Goal: Information Seeking & Learning: Learn about a topic

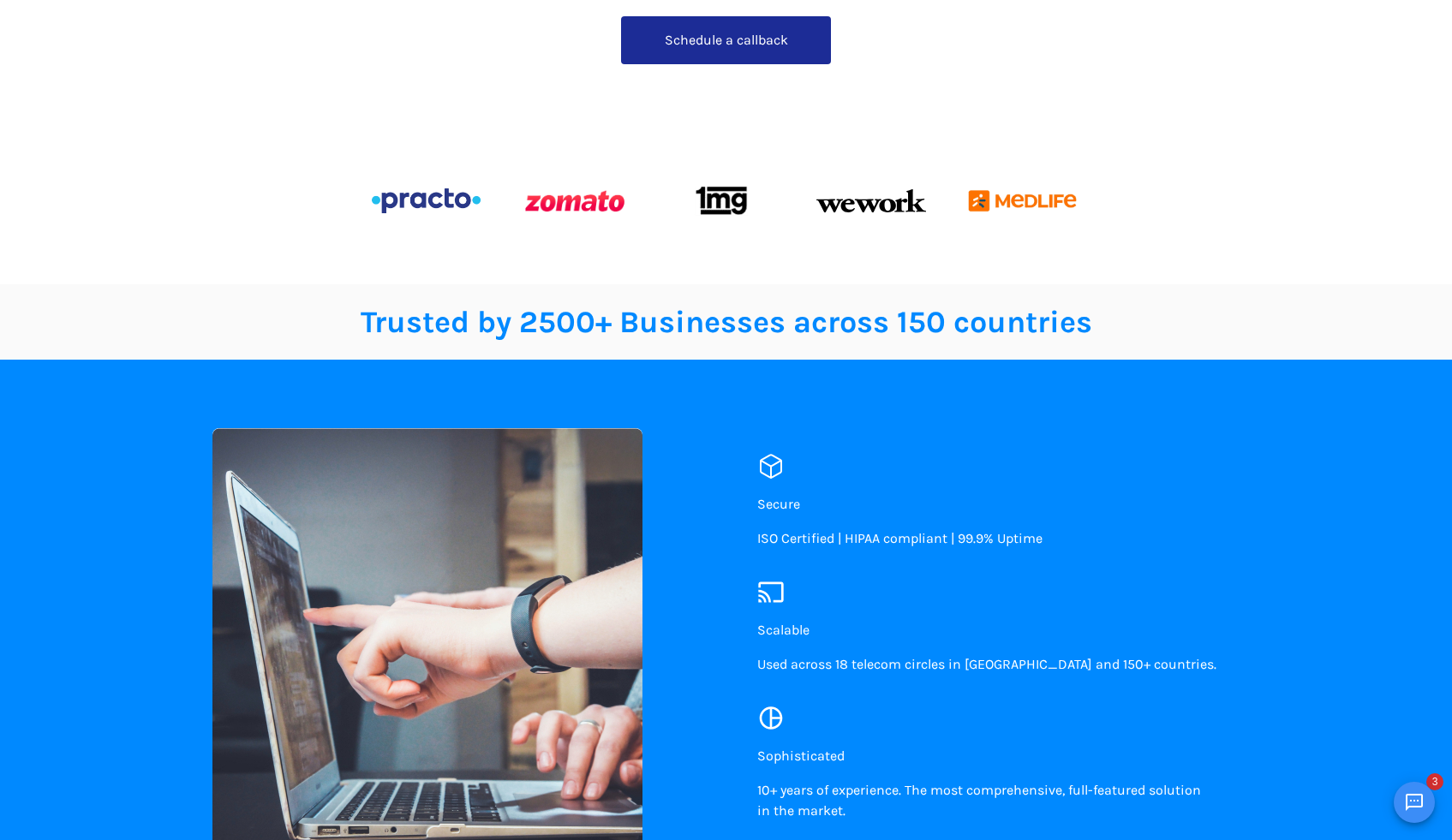
scroll to position [521, 0]
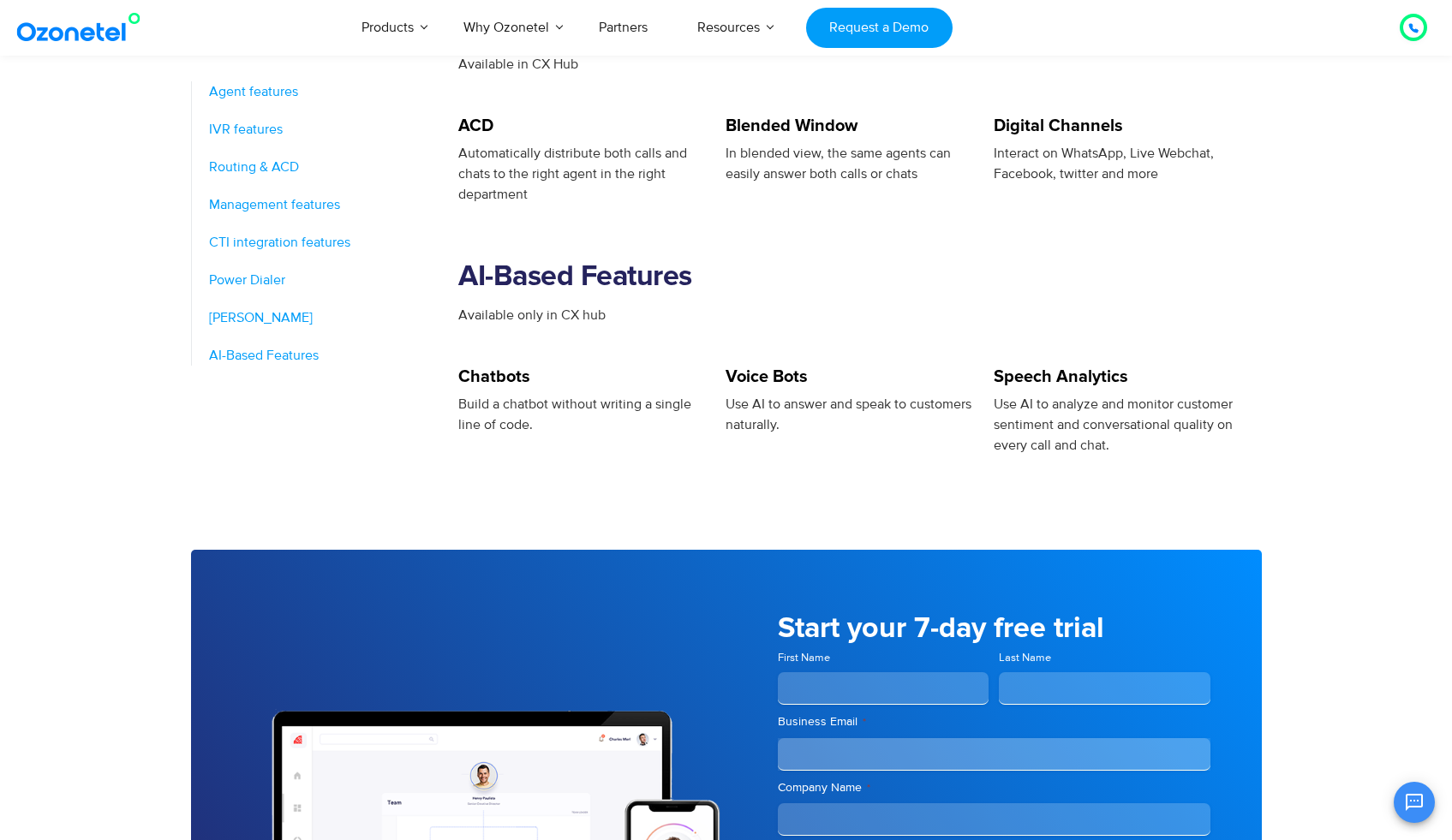
scroll to position [2444, 0]
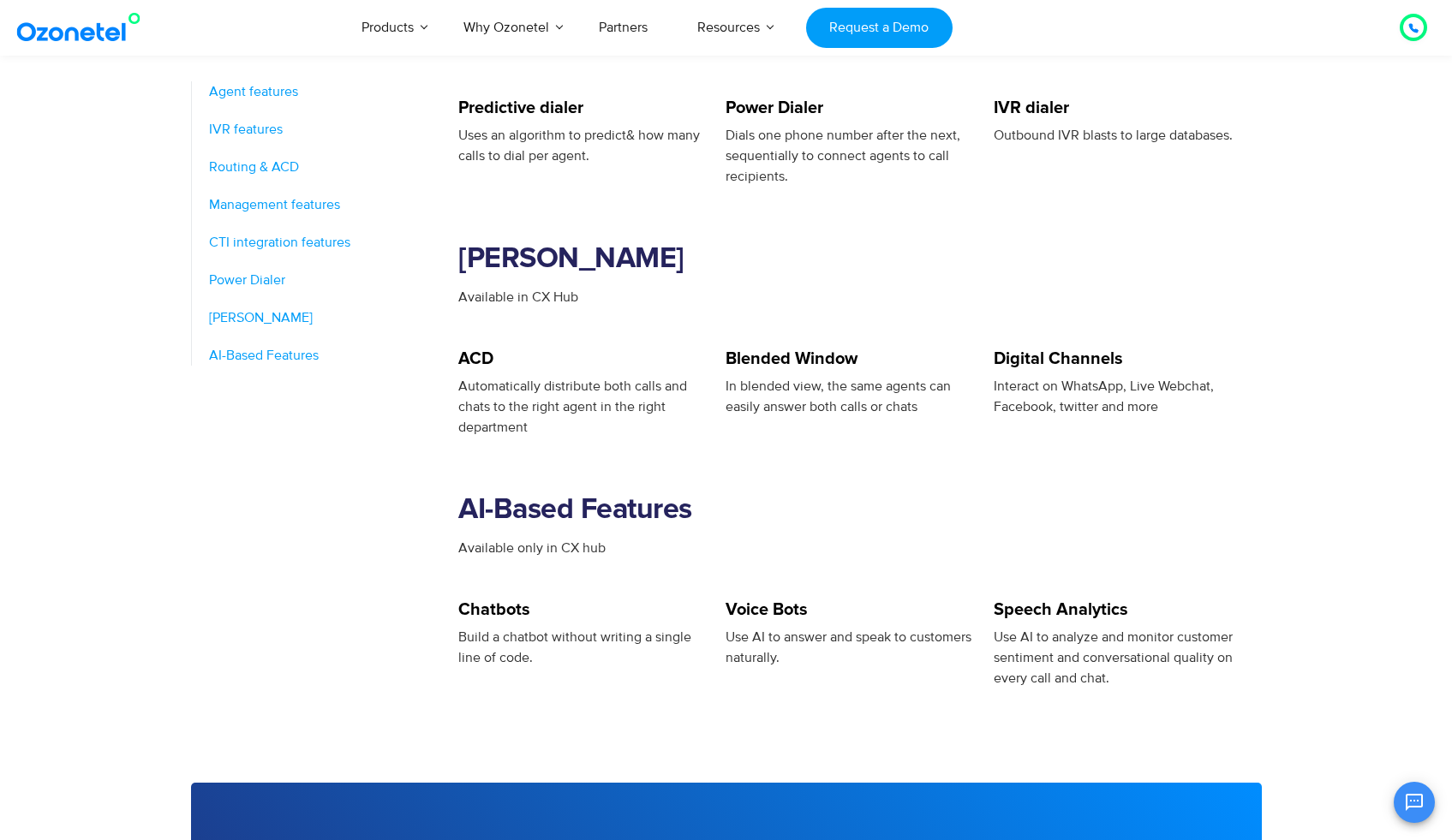
click at [754, 603] on h5 "Voice Bots" at bounding box center [851, 610] width 250 height 17
click at [794, 608] on h5 "Voice Bots" at bounding box center [851, 610] width 250 height 17
click at [295, 358] on span "AI-Based Features" at bounding box center [264, 355] width 110 height 21
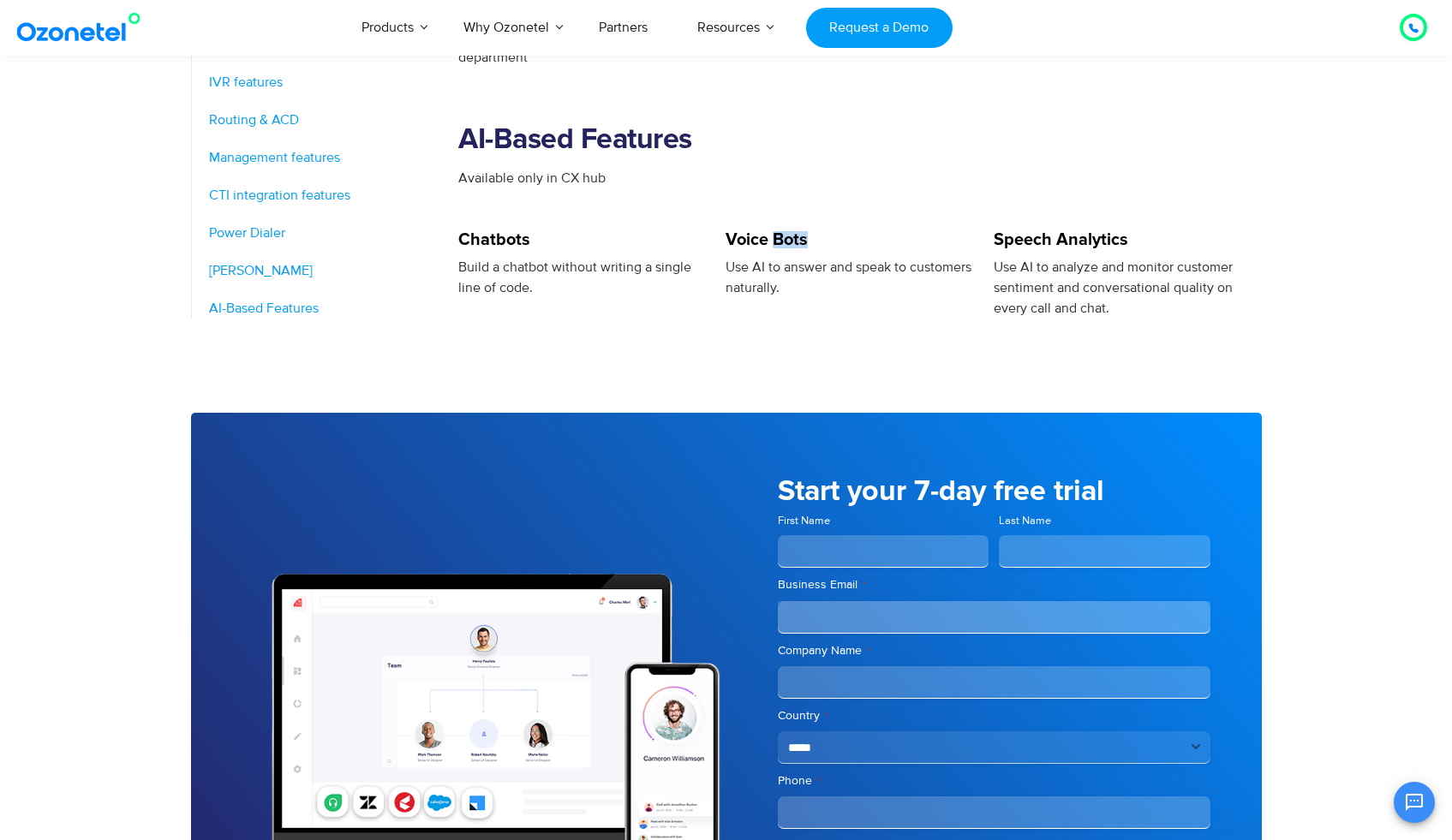
scroll to position [2830, 0]
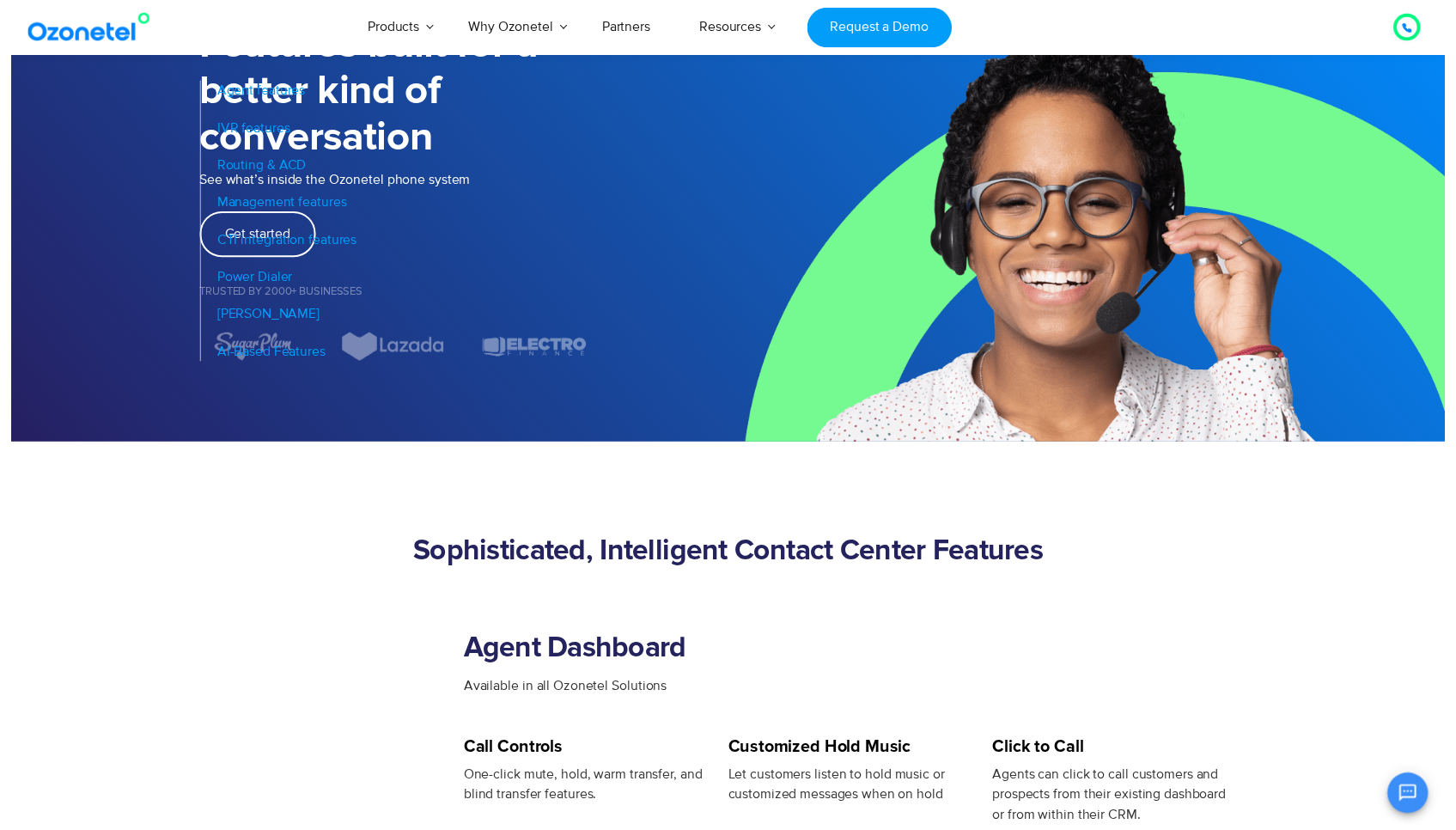
scroll to position [0, 0]
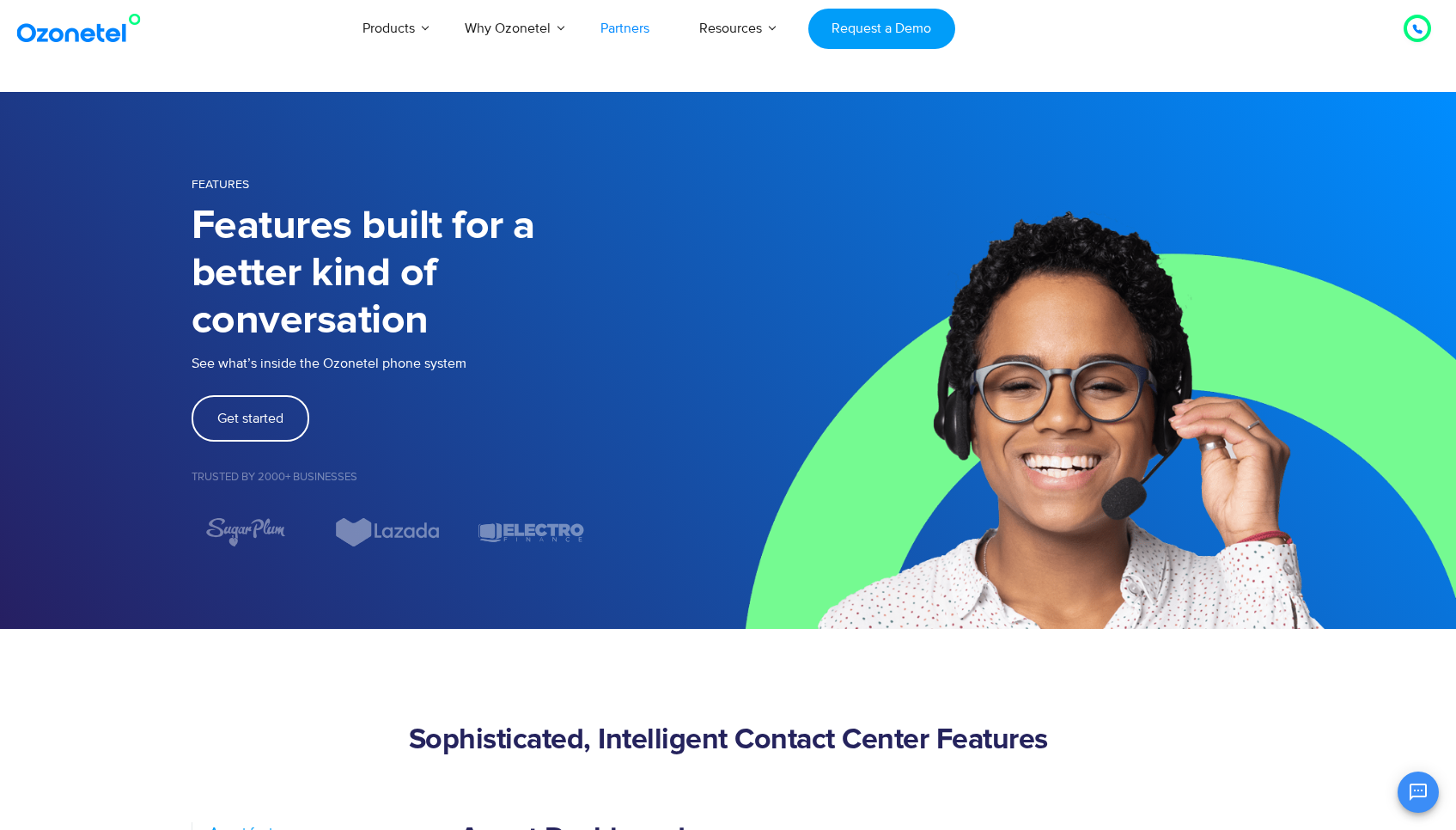
click at [634, 23] on link "Partners" at bounding box center [625, 28] width 99 height 57
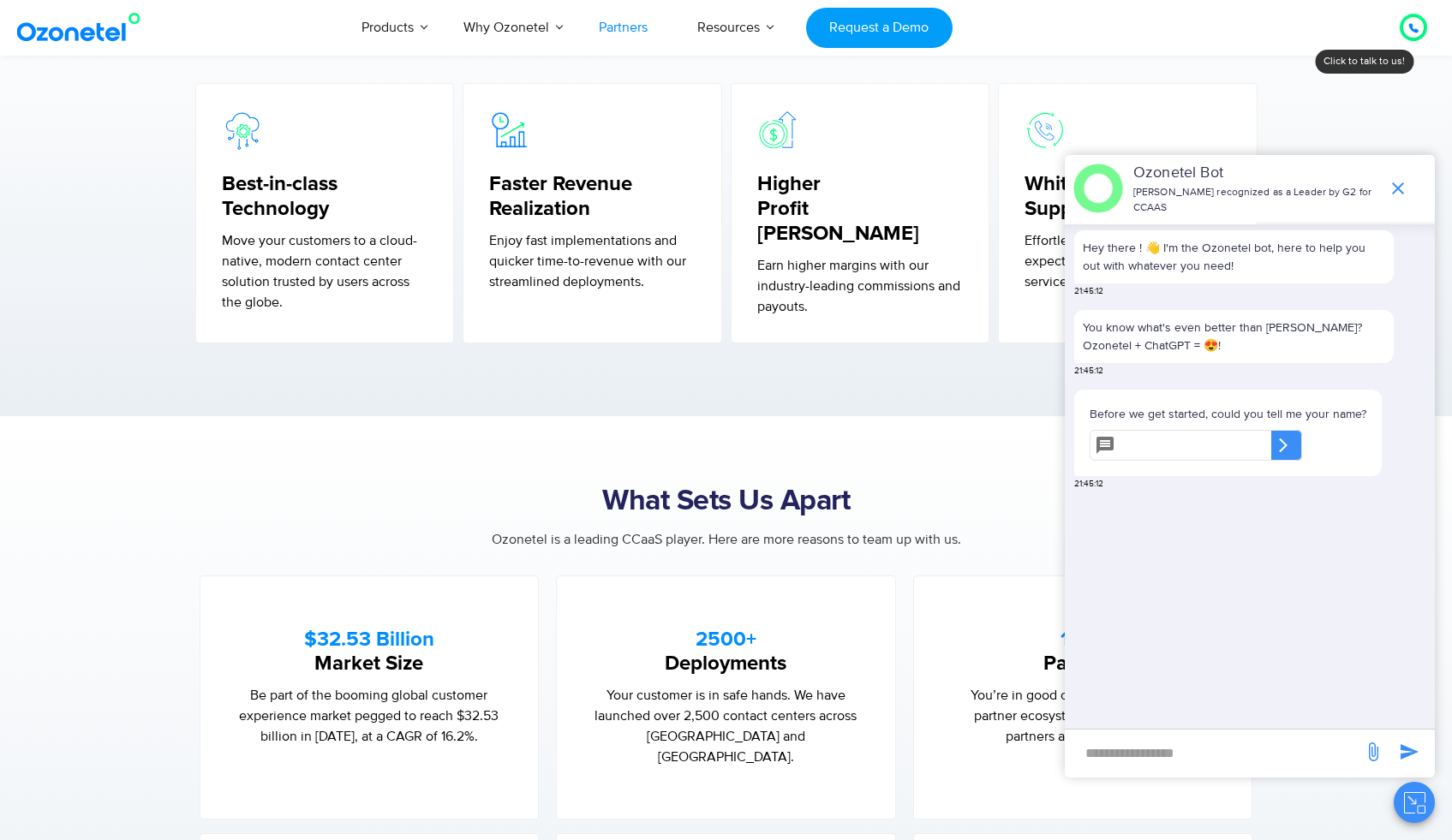
scroll to position [621, 0]
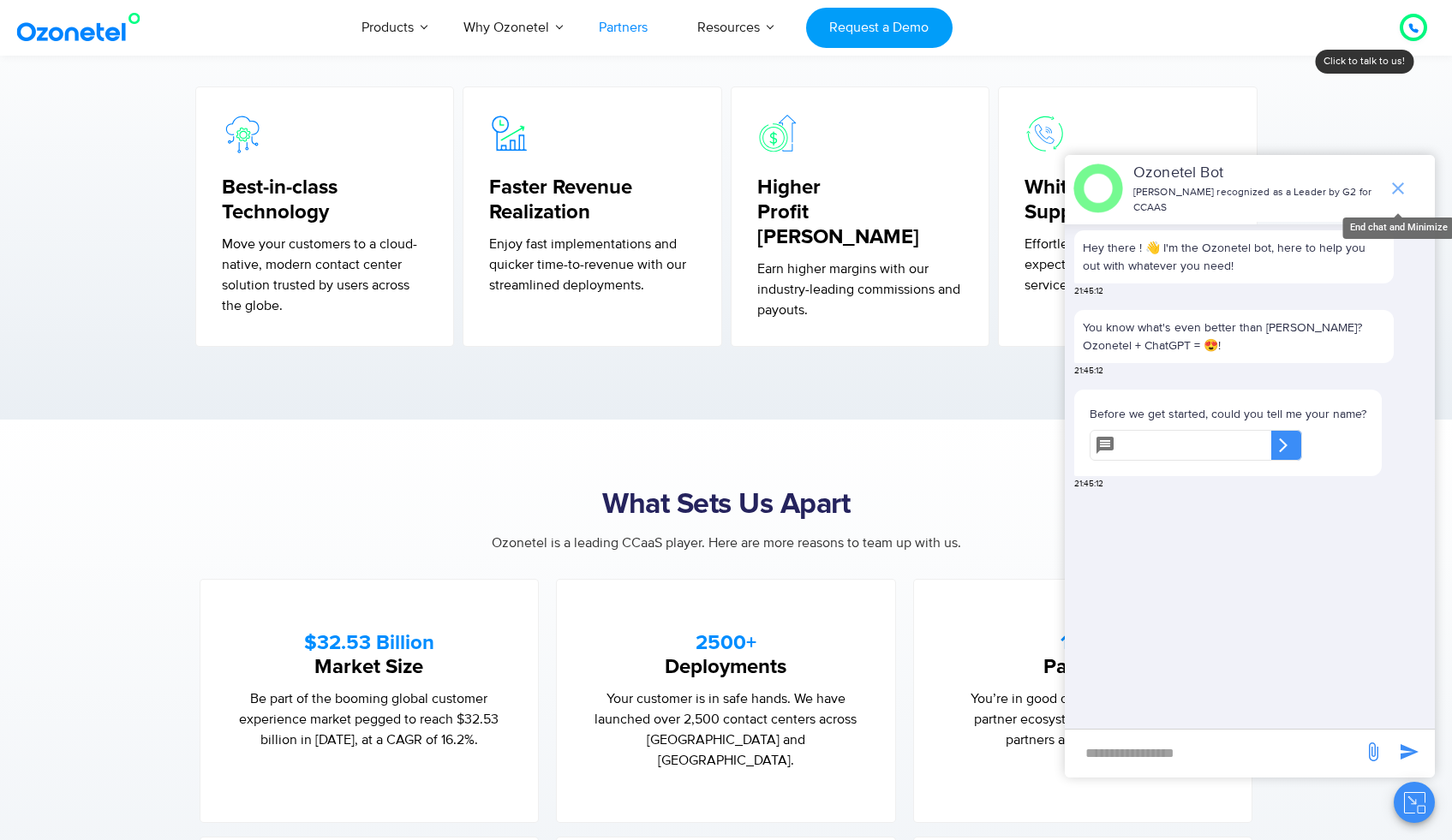
click at [1390, 191] on icon "end chat or minimize" at bounding box center [1398, 188] width 21 height 21
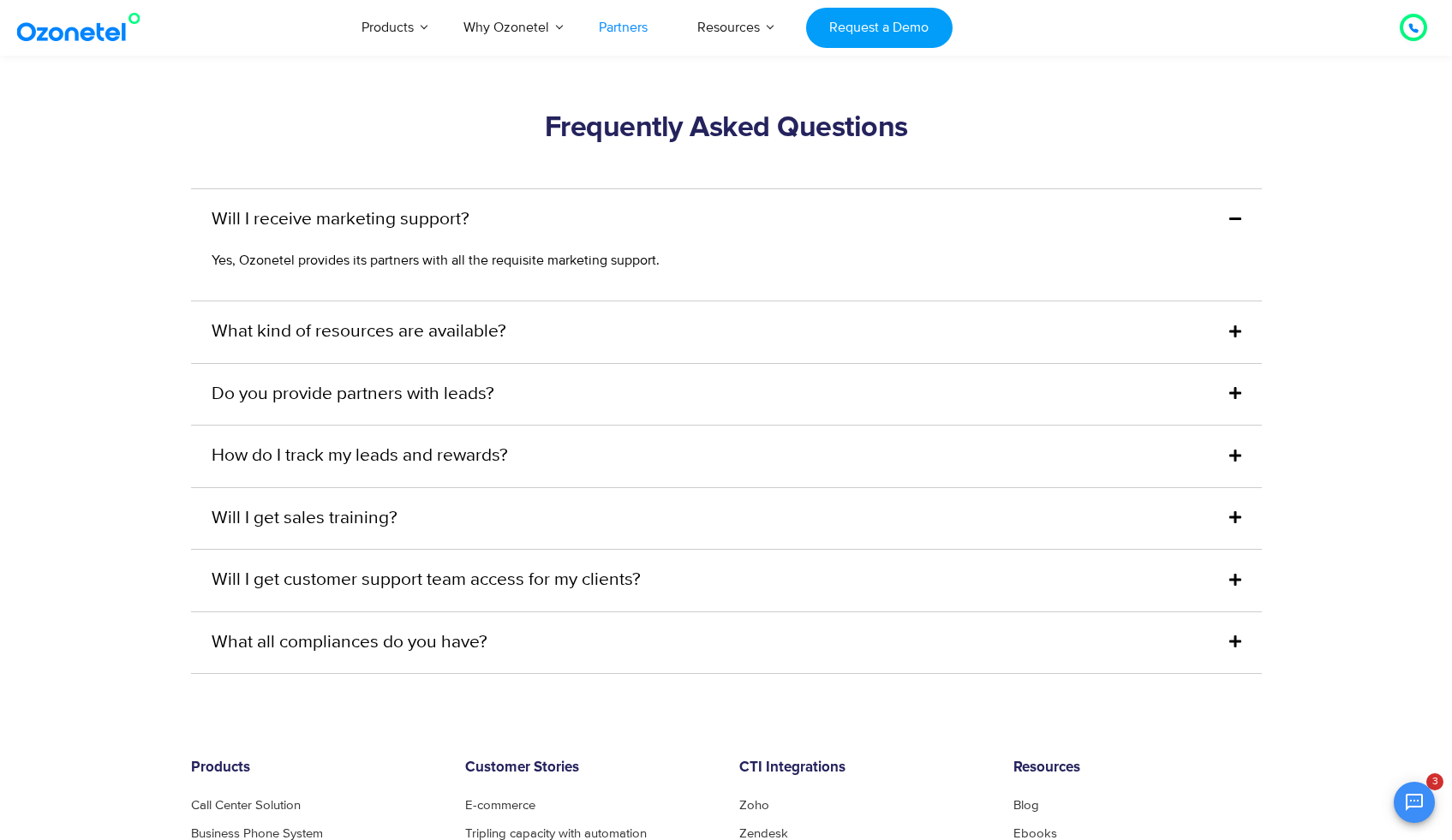
scroll to position [4124, 0]
click at [988, 444] on div "How do I track my leads and rewards?" at bounding box center [726, 454] width 1071 height 62
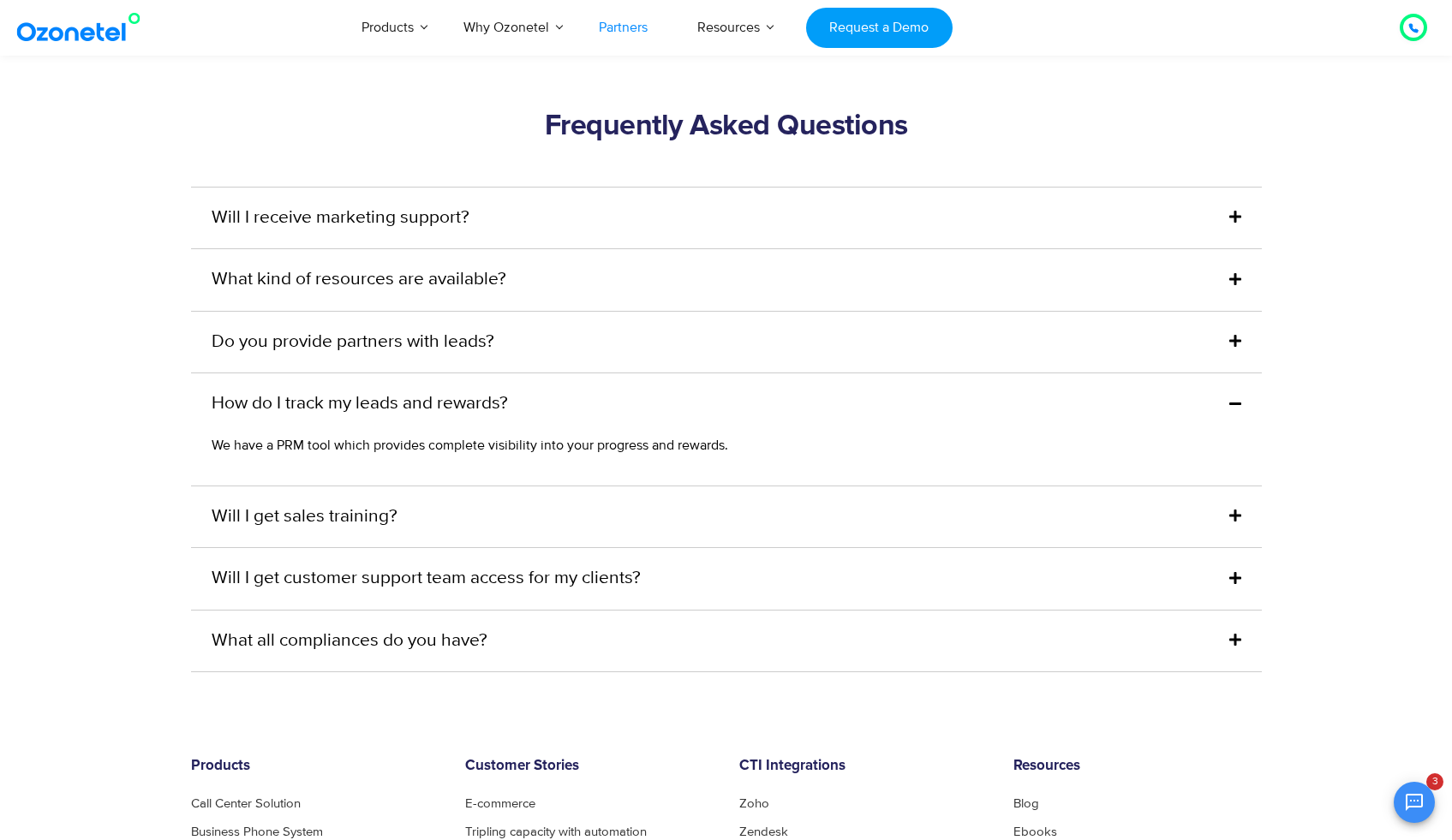
click at [967, 435] on p "We have a PRM tool which provides complete visibility into your progress and re…" at bounding box center [717, 445] width 1012 height 21
click at [950, 386] on div "How do I track my leads and rewards?" at bounding box center [726, 404] width 1071 height 62
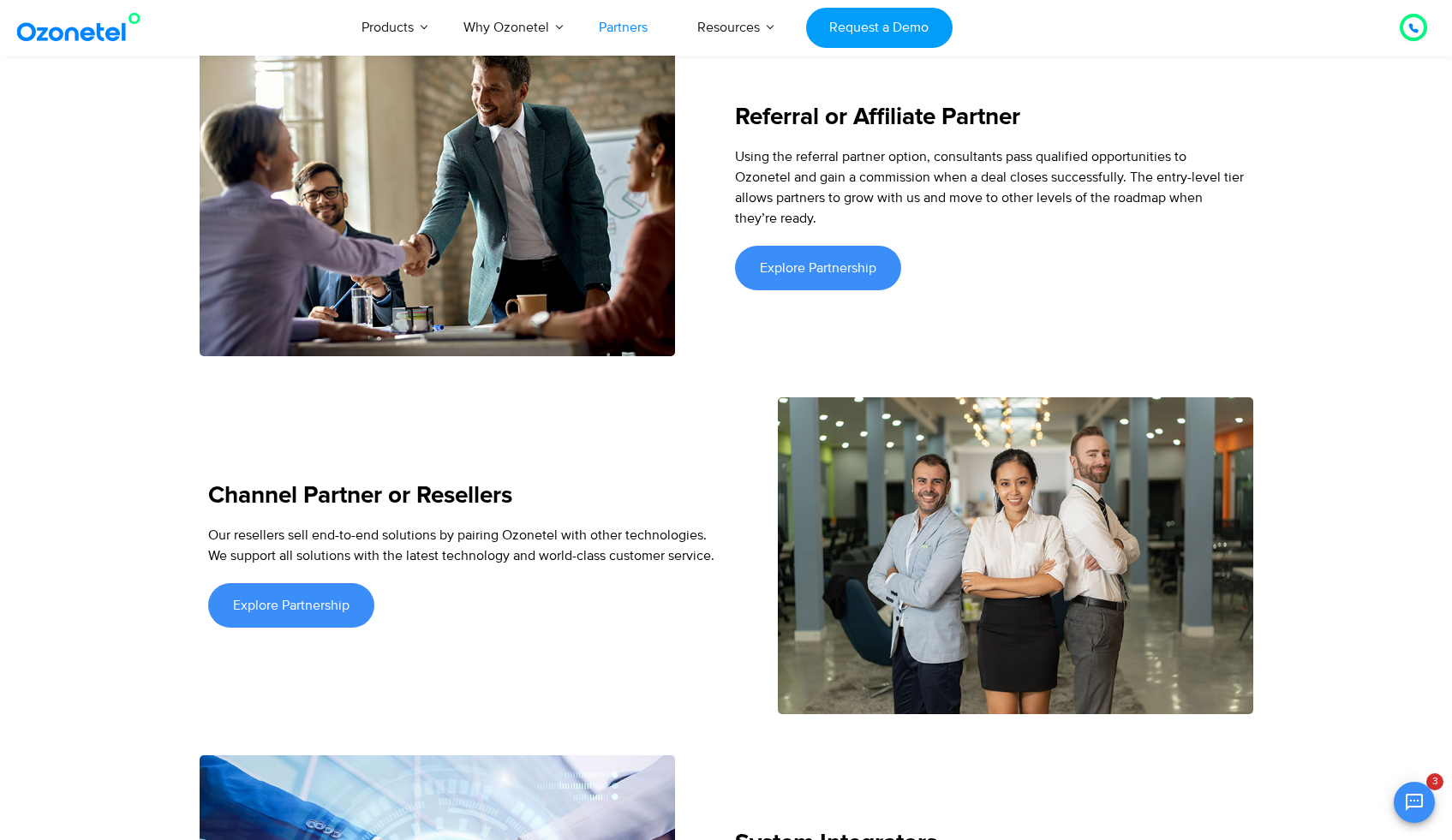
scroll to position [2240, 0]
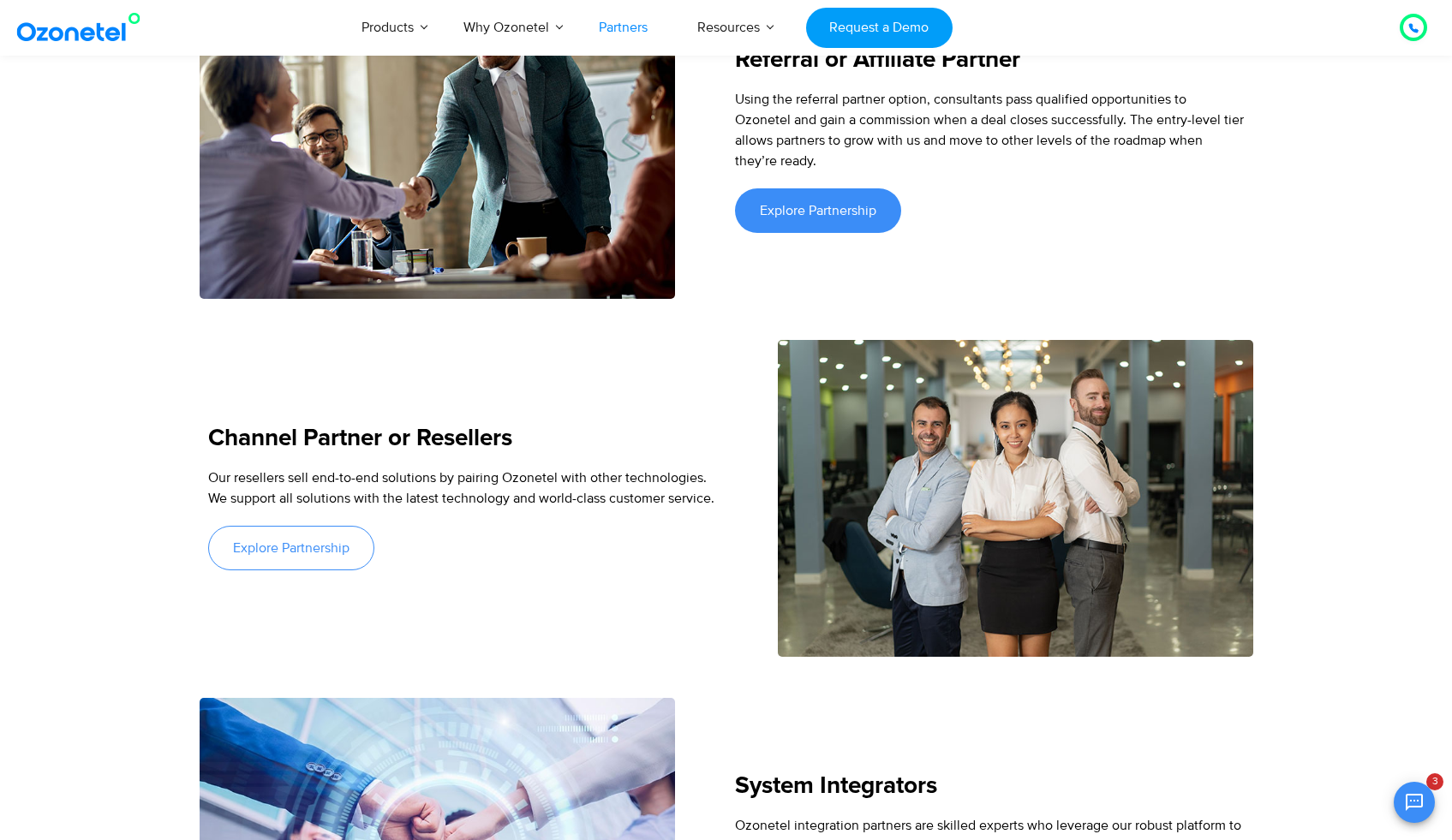
click at [309, 538] on link "Explore Partnership" at bounding box center [291, 549] width 166 height 45
